Goal: Find specific page/section: Find specific page/section

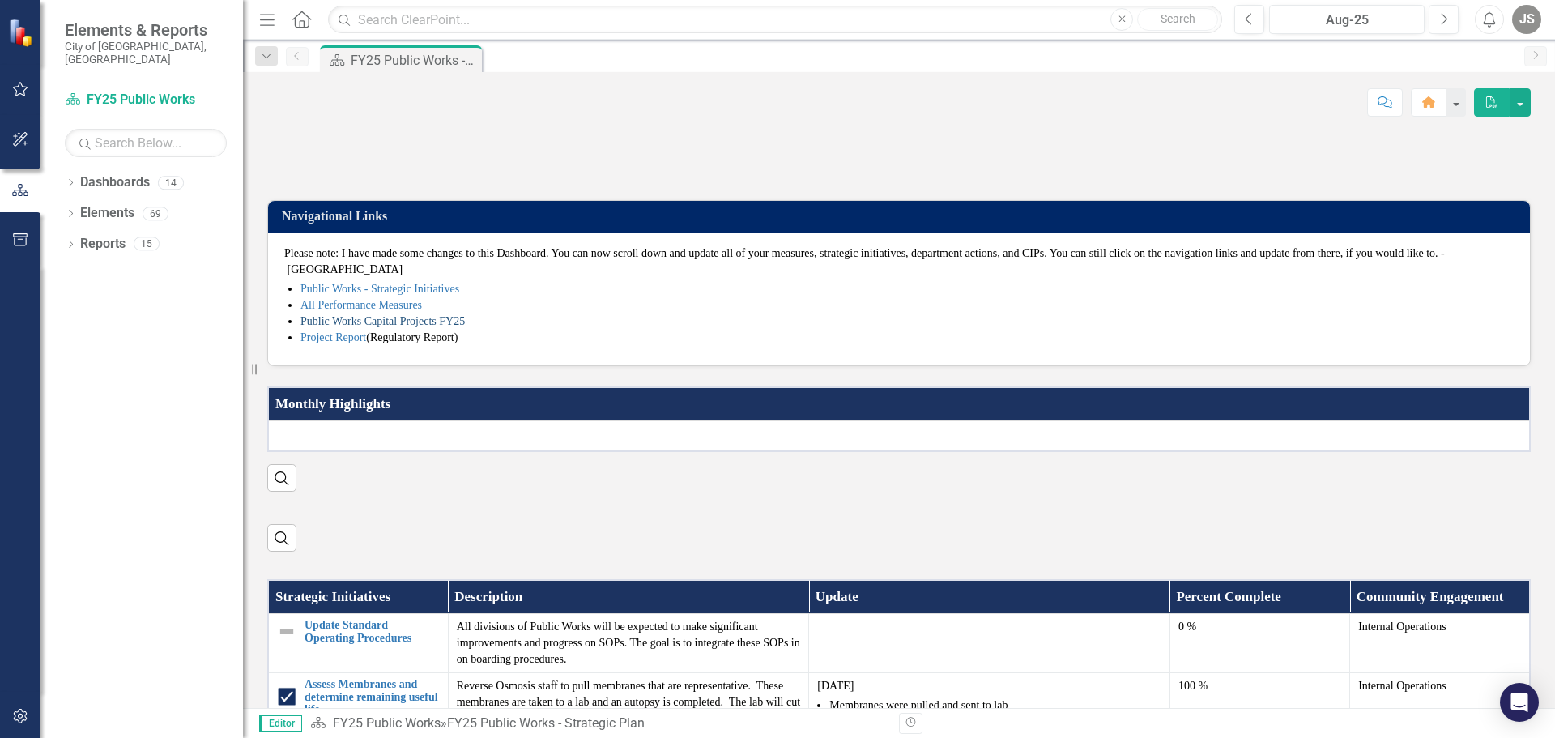
click at [392, 327] on link "Public Works Capital Projects FY25" at bounding box center [382, 321] width 164 height 12
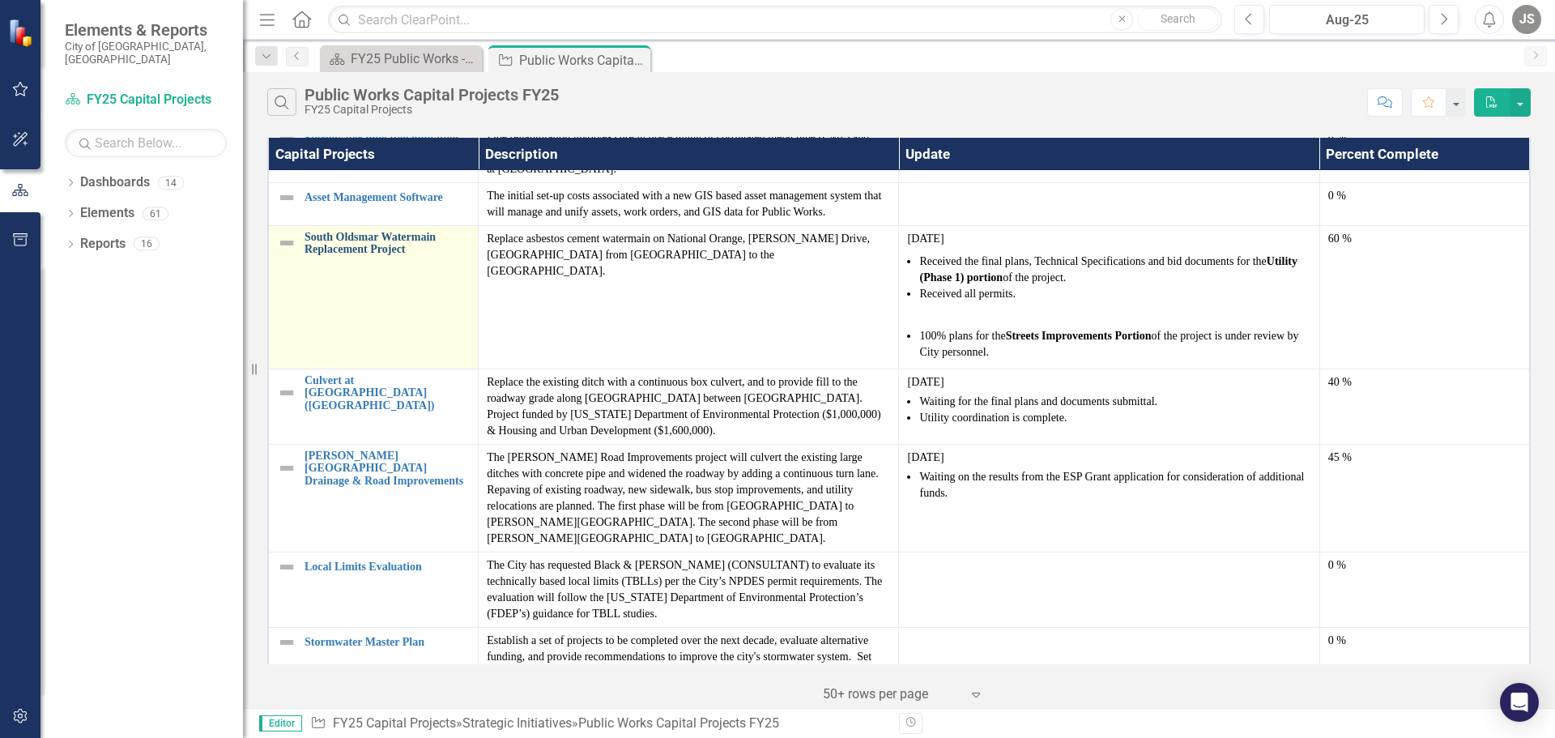
scroll to position [1691, 0]
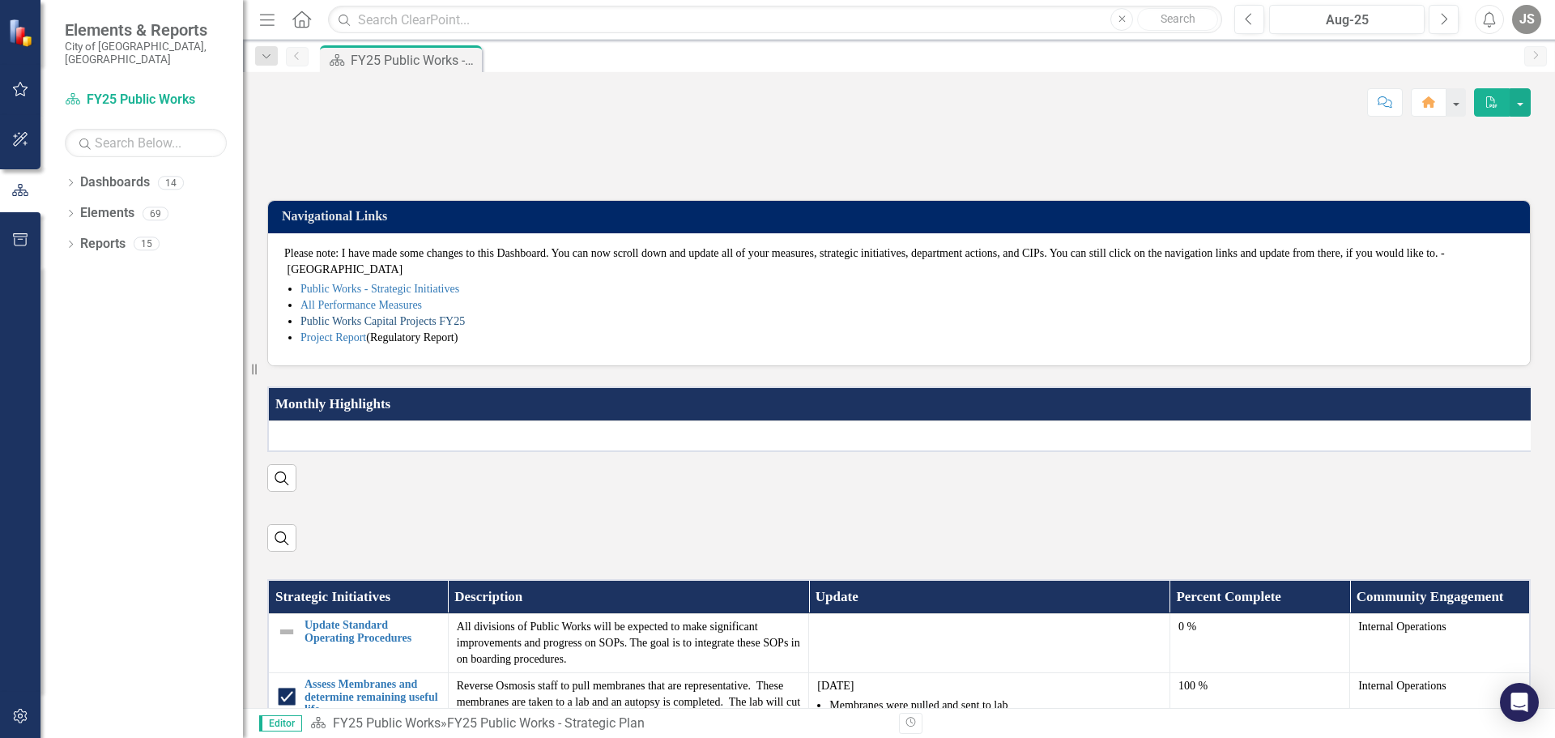
drag, startPoint x: 397, startPoint y: 438, endPoint x: 415, endPoint y: 438, distance: 18.6
click at [397, 327] on link "Public Works Capital Projects FY25" at bounding box center [382, 321] width 164 height 12
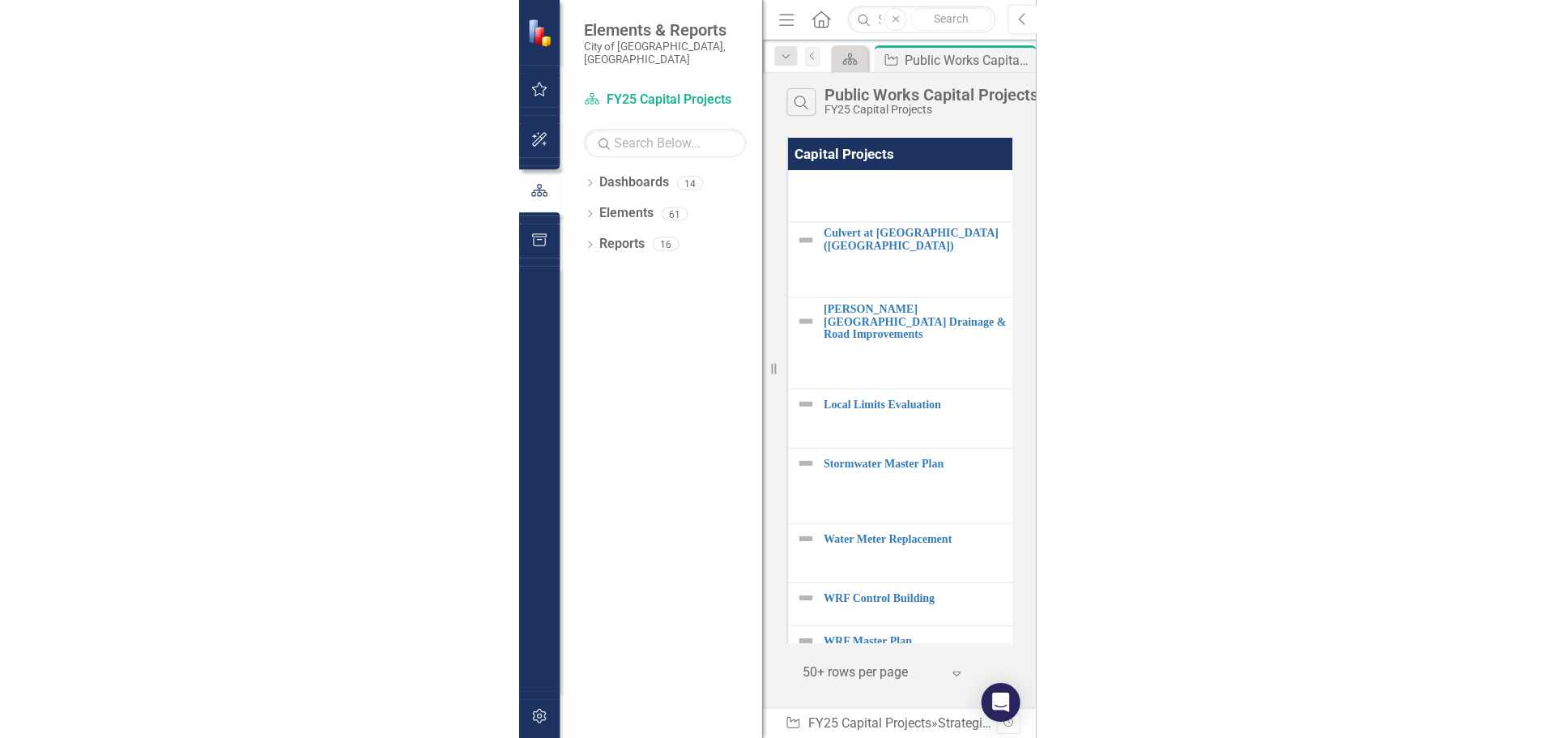
scroll to position [1651, 0]
